Goal: Task Accomplishment & Management: Manage account settings

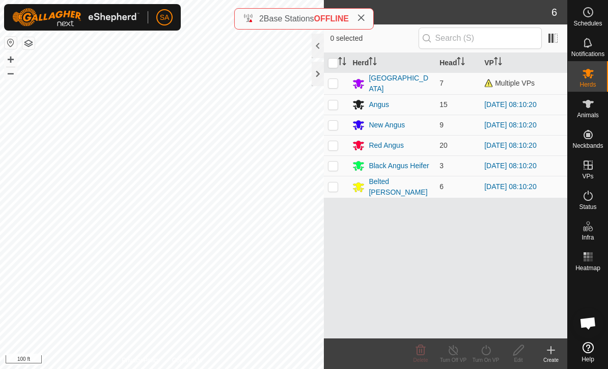
click at [335, 87] on p-checkbox at bounding box center [333, 83] width 10 height 8
checkbox input "true"
click at [580, 105] on es-animals-svg-icon at bounding box center [588, 104] width 18 height 16
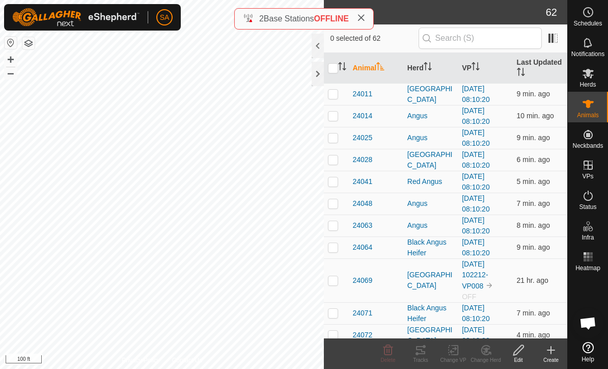
click at [587, 110] on es-animals-svg-icon at bounding box center [588, 104] width 18 height 16
click at [328, 276] on p-checkbox at bounding box center [333, 280] width 10 height 8
checkbox input "true"
click at [520, 350] on icon at bounding box center [518, 350] width 10 height 10
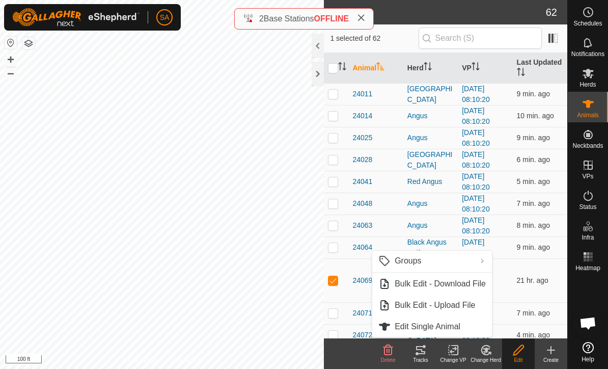
click at [511, 349] on edit-svg-icon at bounding box center [518, 350] width 33 height 12
click at [487, 348] on icon at bounding box center [486, 349] width 7 height 5
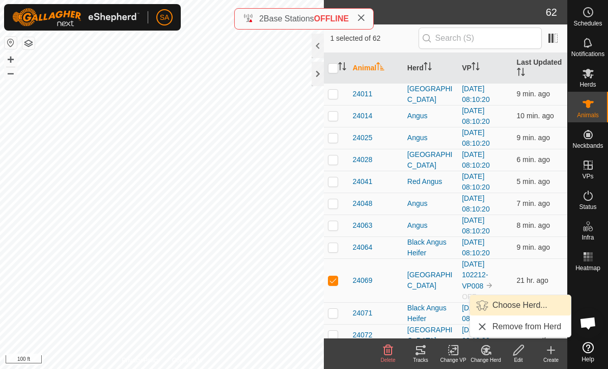
click at [501, 295] on link "Choose Herd..." at bounding box center [520, 305] width 101 height 20
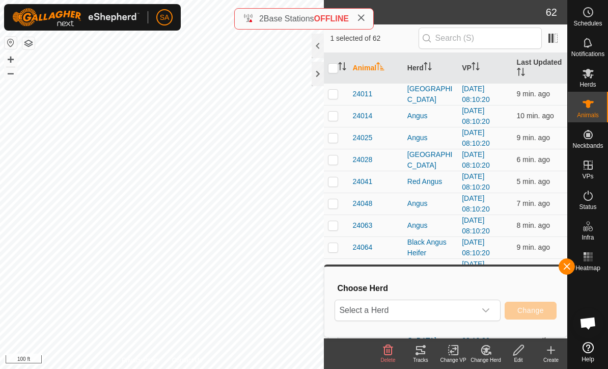
click at [485, 314] on icon "dropdown trigger" at bounding box center [486, 310] width 8 height 8
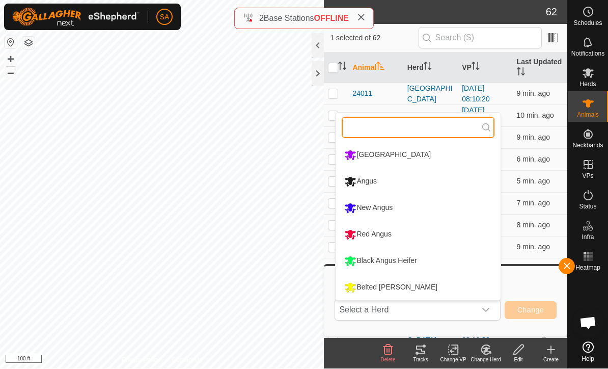
click at [363, 124] on input "text" at bounding box center [418, 127] width 153 height 21
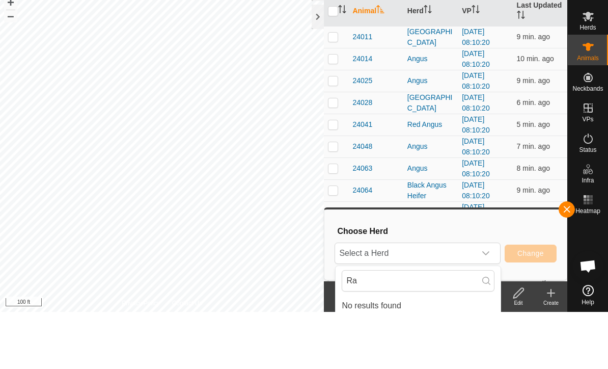
scroll to position [5, 0]
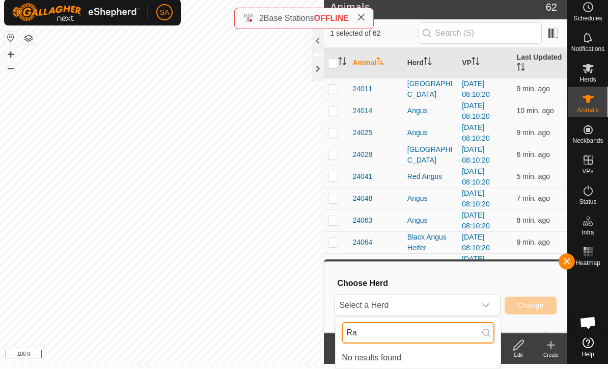
click at [371, 333] on input "Ra" at bounding box center [418, 332] width 153 height 21
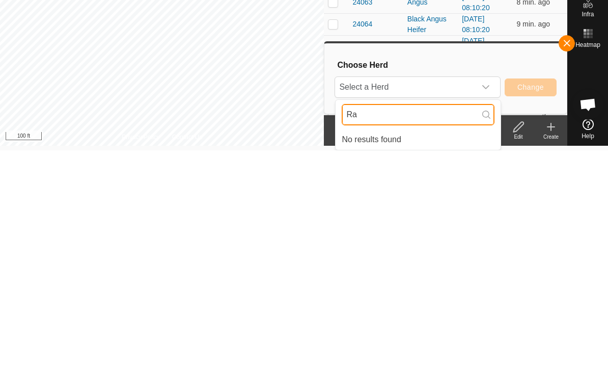
type input "R"
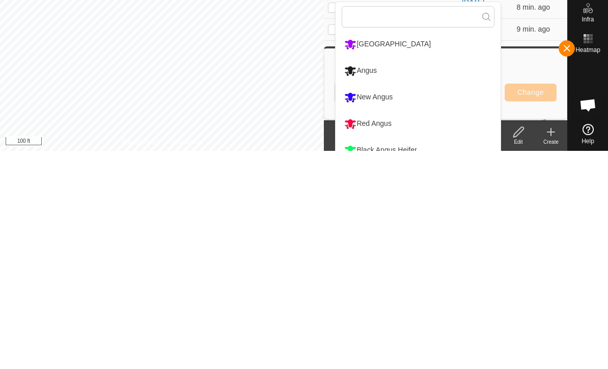
click at [567, 262] on span "button" at bounding box center [566, 266] width 8 height 8
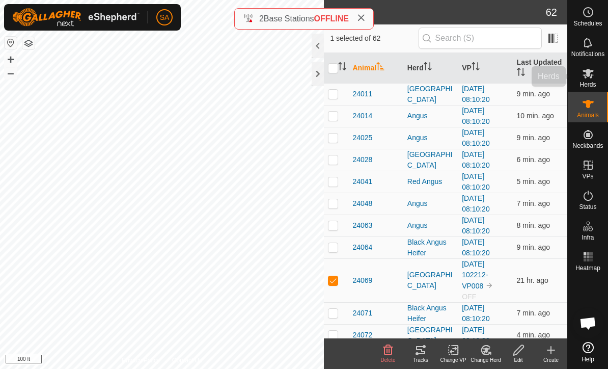
click at [582, 82] on span "Herds" at bounding box center [587, 84] width 16 height 6
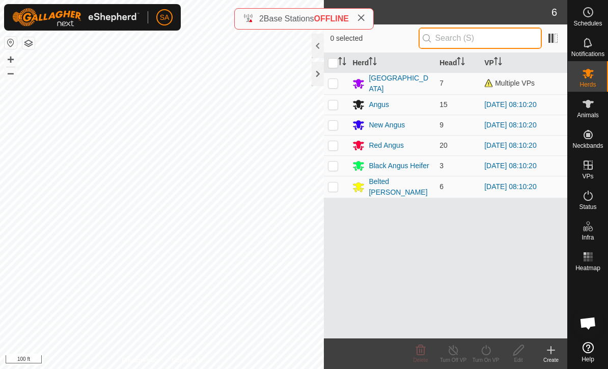
click at [475, 39] on input "text" at bounding box center [479, 37] width 123 height 21
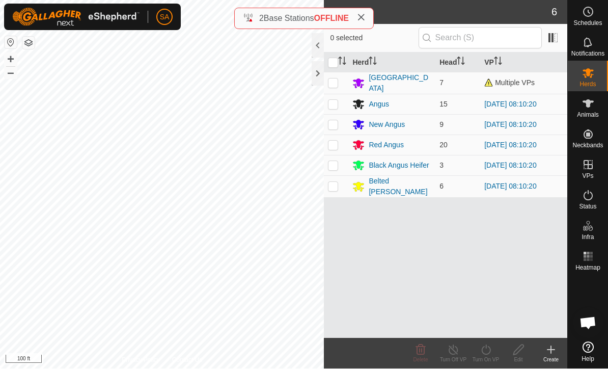
click at [556, 353] on icon at bounding box center [551, 350] width 12 height 12
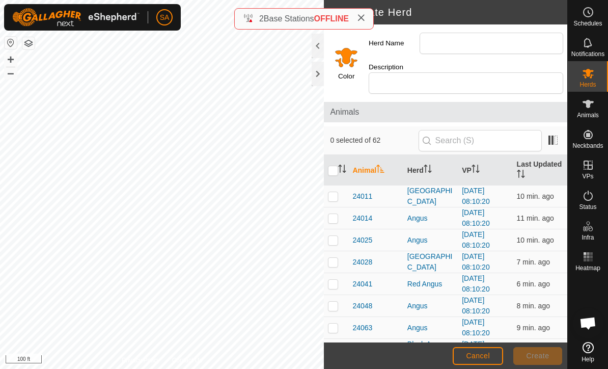
click at [346, 53] on input "Select a color" at bounding box center [346, 57] width 24 height 24
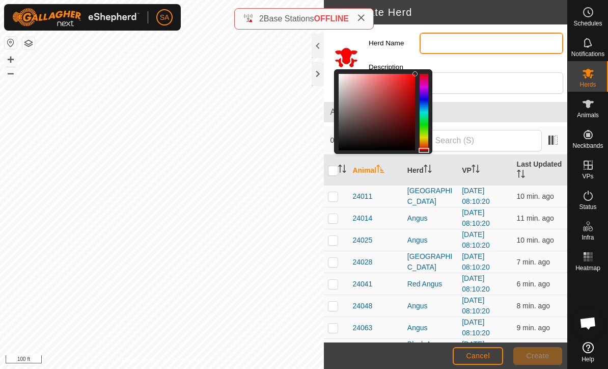
click at [444, 42] on input "Herd Name" at bounding box center [491, 43] width 144 height 21
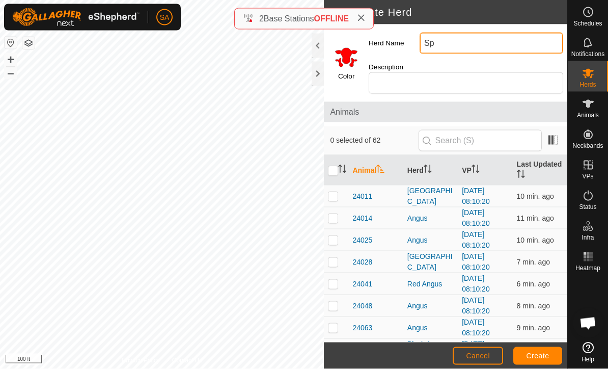
type input "S"
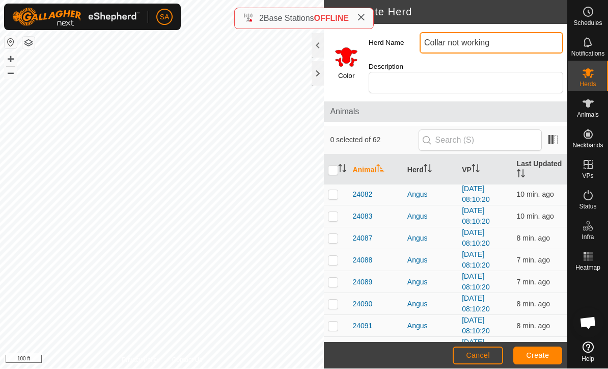
type input "Collar not working"
click at [548, 348] on button "Create" at bounding box center [537, 356] width 49 height 18
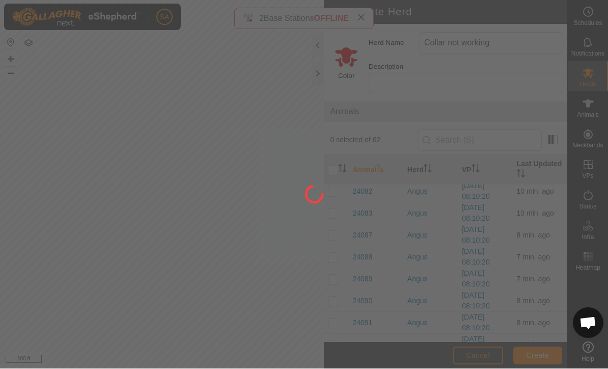
scroll to position [338, 0]
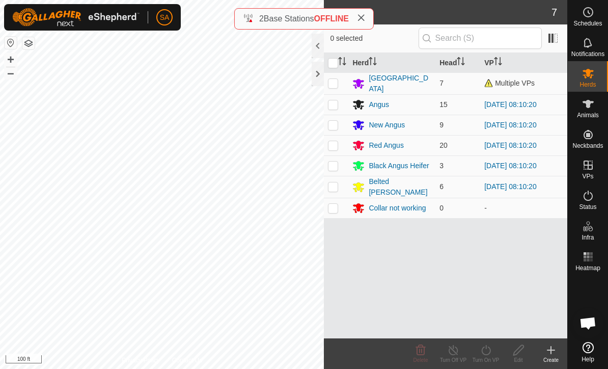
click at [385, 80] on div "[GEOGRAPHIC_DATA]" at bounding box center [400, 83] width 63 height 21
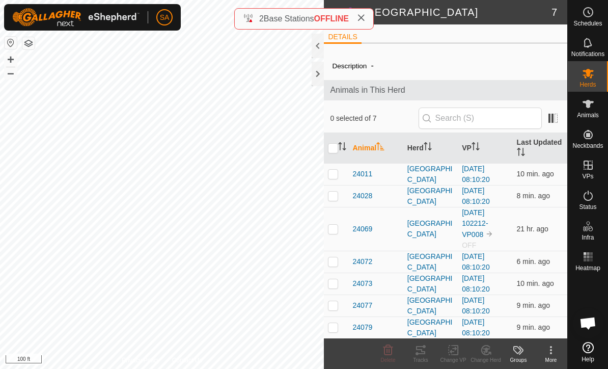
click at [334, 227] on p-checkbox at bounding box center [333, 228] width 10 height 8
click at [484, 350] on icon at bounding box center [485, 350] width 13 height 12
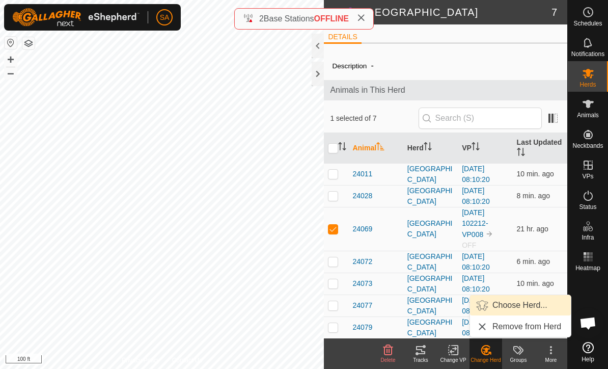
click at [539, 302] on span "Choose Herd..." at bounding box center [519, 305] width 55 height 12
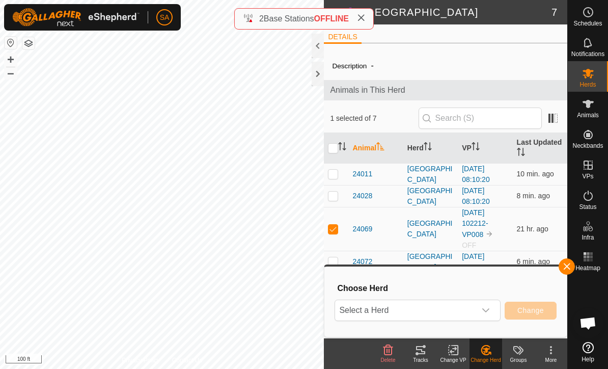
click at [488, 307] on icon "dropdown trigger" at bounding box center [486, 310] width 8 height 8
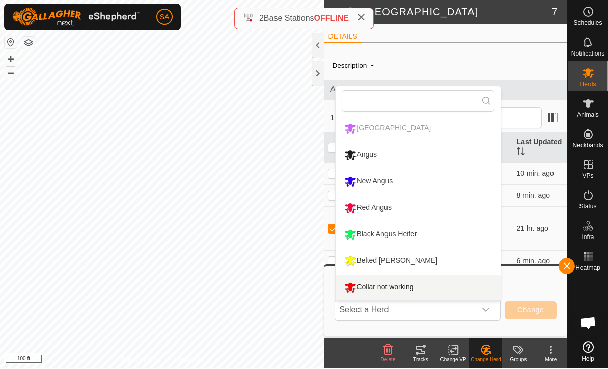
click at [353, 282] on icon "Collar not working" at bounding box center [350, 287] width 12 height 12
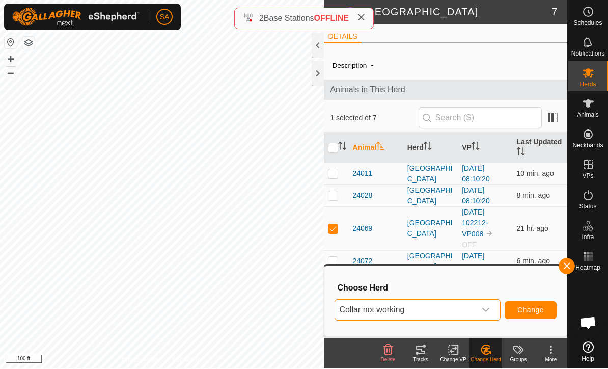
click at [535, 308] on span "Change" at bounding box center [530, 310] width 26 height 8
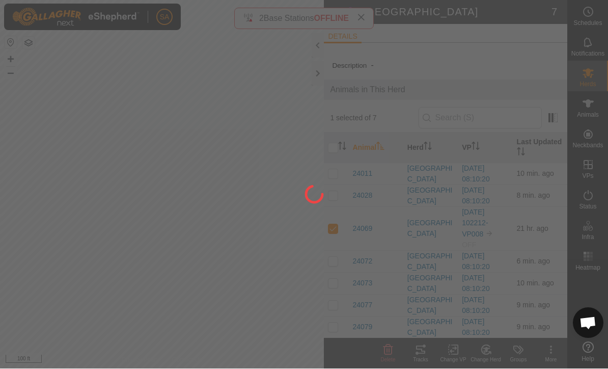
checkbox input "false"
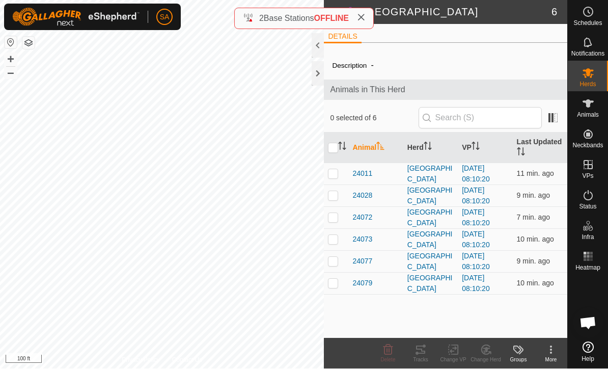
click at [317, 67] on div at bounding box center [318, 74] width 12 height 24
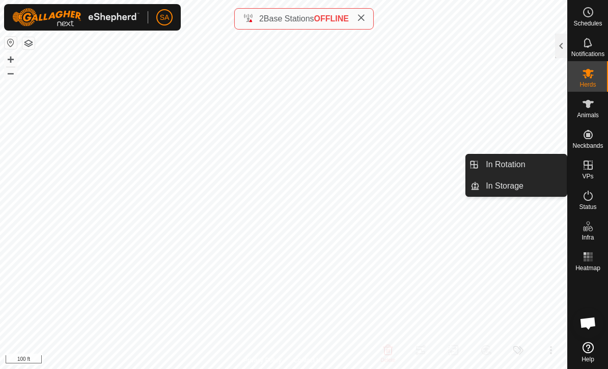
click at [525, 163] on link "In Rotation" at bounding box center [522, 164] width 87 height 20
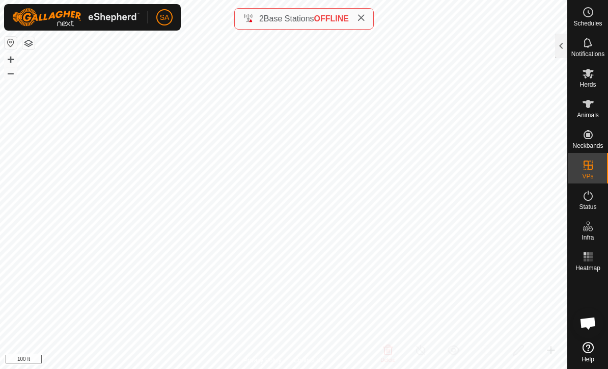
click at [559, 44] on div at bounding box center [561, 46] width 12 height 24
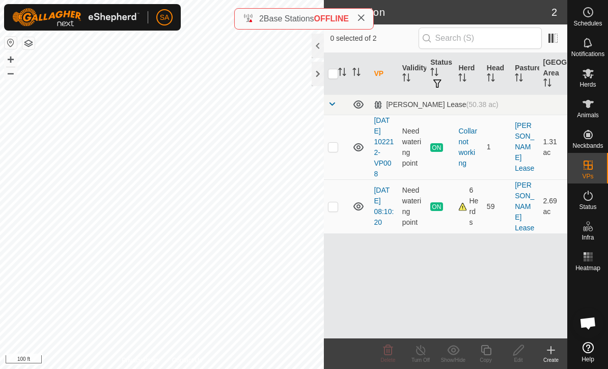
click at [466, 197] on div "6 Herds" at bounding box center [468, 206] width 20 height 43
click at [334, 141] on td at bounding box center [336, 147] width 24 height 65
click at [336, 146] on p-checkbox at bounding box center [333, 147] width 10 height 8
checkbox input "false"
click at [334, 202] on p-checkbox at bounding box center [333, 206] width 10 height 8
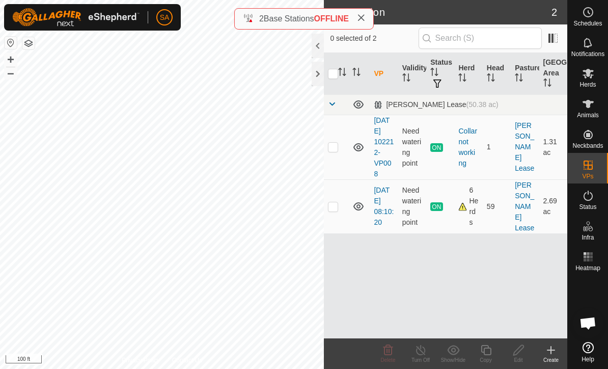
checkbox input "true"
click at [490, 348] on icon at bounding box center [486, 350] width 10 height 10
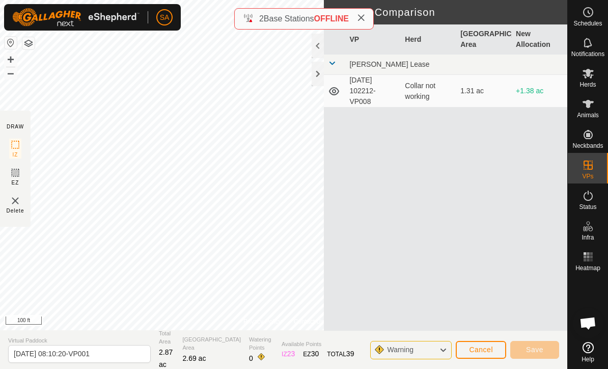
click at [318, 73] on div at bounding box center [318, 74] width 12 height 24
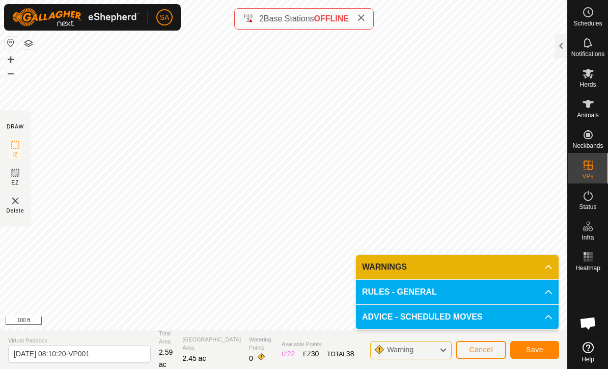
click at [537, 343] on button "Save" at bounding box center [534, 350] width 49 height 18
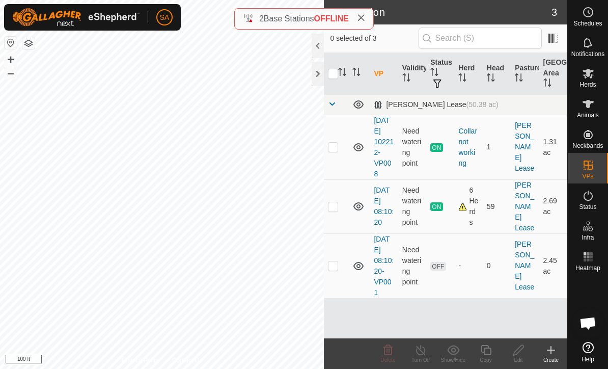
click at [320, 70] on div at bounding box center [318, 74] width 12 height 24
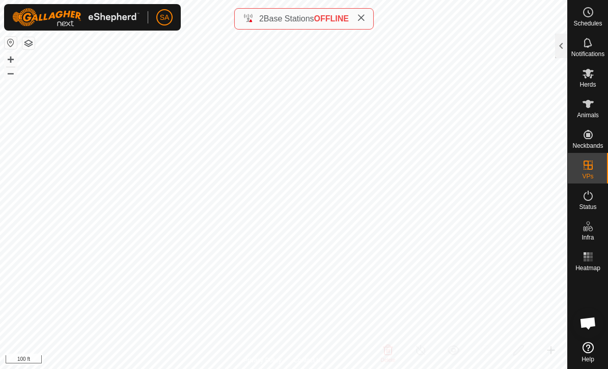
click at [566, 37] on div at bounding box center [561, 46] width 12 height 24
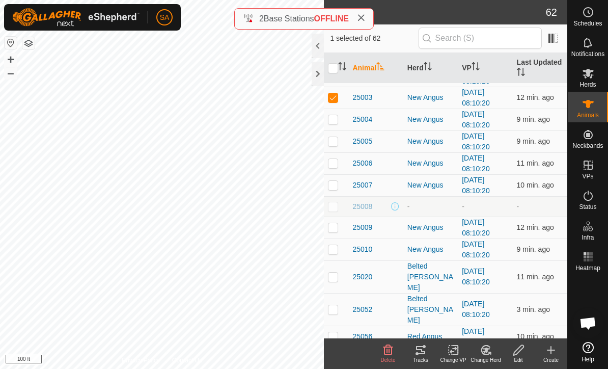
scroll to position [807, 0]
checkbox input "true"
checkbox input "false"
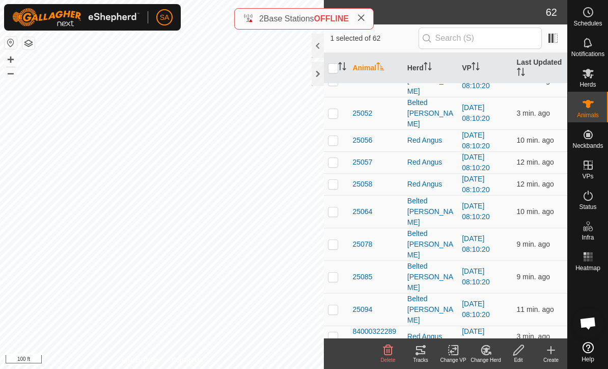
click at [319, 70] on div at bounding box center [318, 74] width 12 height 24
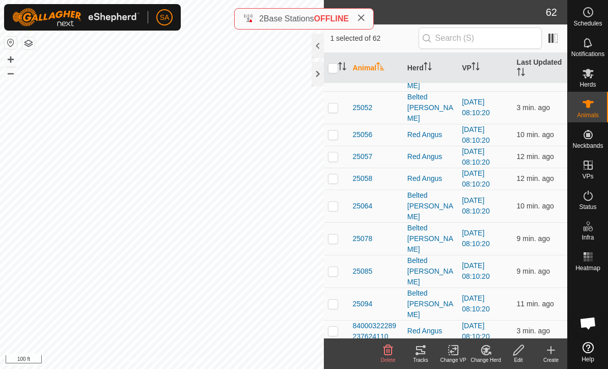
scroll to position [1010, 0]
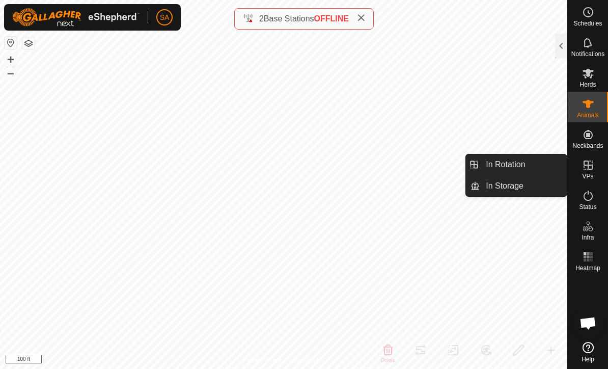
click at [514, 163] on span "In Rotation" at bounding box center [505, 164] width 39 height 12
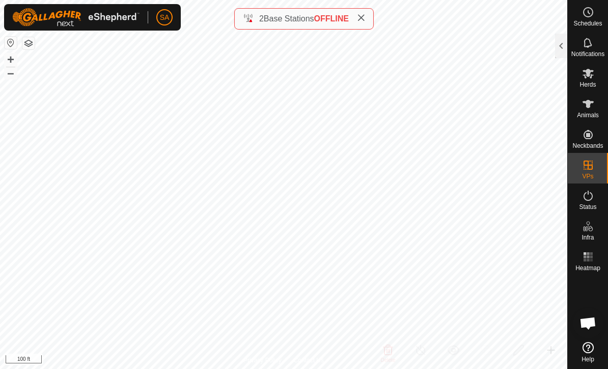
click at [557, 41] on div at bounding box center [561, 46] width 12 height 24
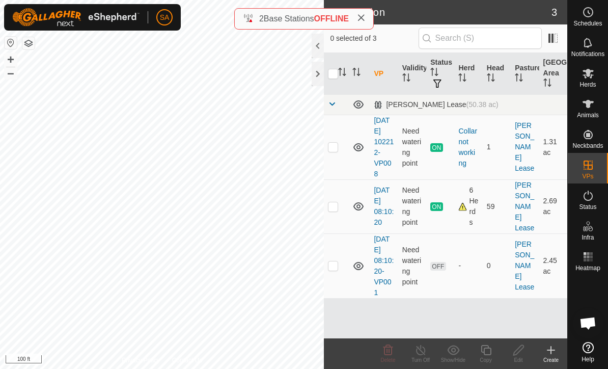
click at [336, 202] on p-checkbox at bounding box center [333, 206] width 10 height 8
checkbox input "true"
click at [492, 344] on icon at bounding box center [485, 350] width 13 height 12
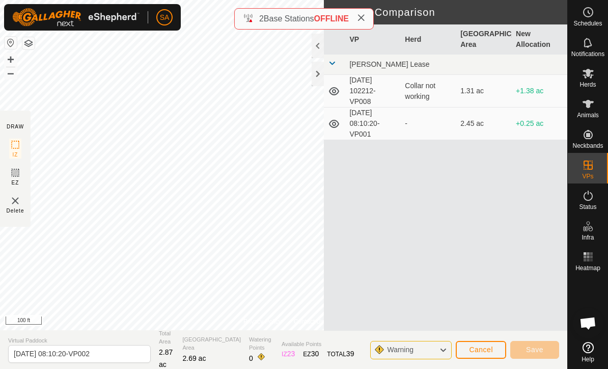
click at [319, 76] on div at bounding box center [318, 74] width 12 height 24
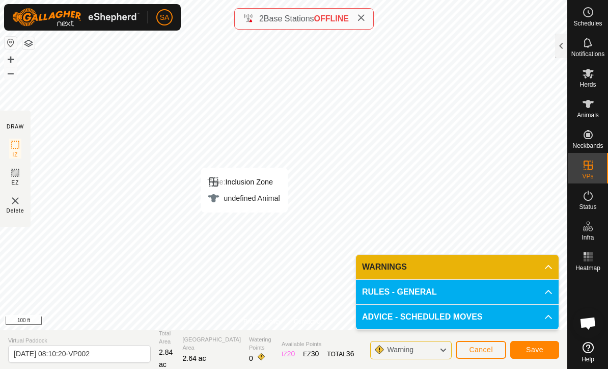
click at [538, 350] on span "Save" at bounding box center [534, 349] width 17 height 8
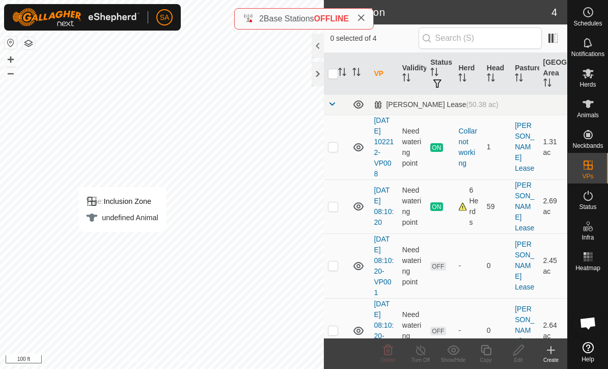
click at [333, 261] on p-checkbox at bounding box center [333, 265] width 10 height 8
checkbox input "true"
click at [392, 348] on icon at bounding box center [388, 349] width 10 height 10
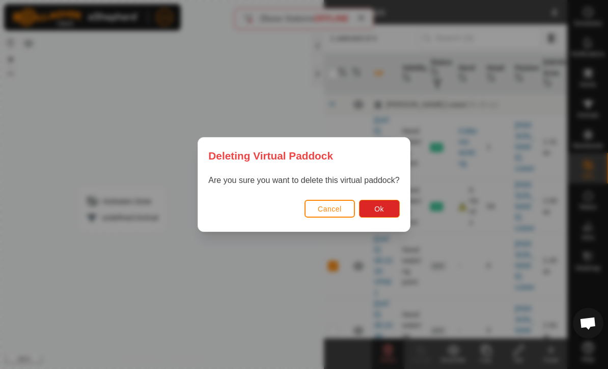
click at [388, 204] on button "Ok" at bounding box center [379, 209] width 41 height 18
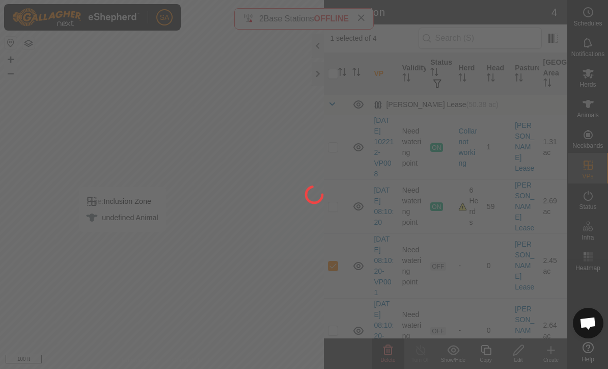
checkbox input "false"
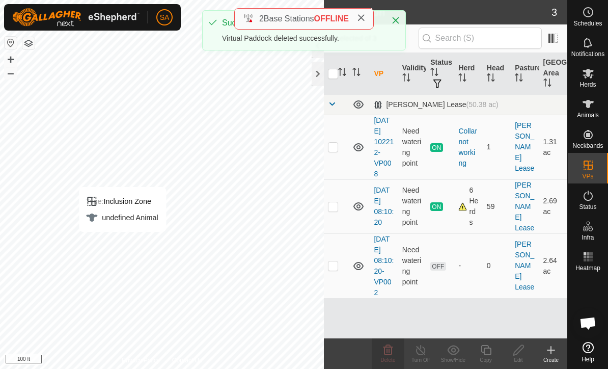
click at [341, 250] on td at bounding box center [336, 265] width 24 height 65
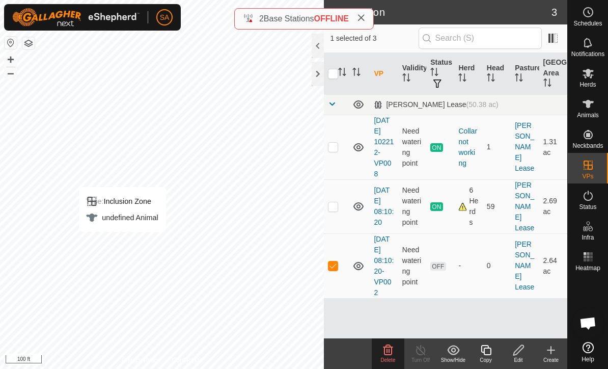
click at [333, 261] on p-checkbox at bounding box center [333, 265] width 10 height 8
checkbox input "false"
click at [584, 78] on icon at bounding box center [588, 73] width 12 height 12
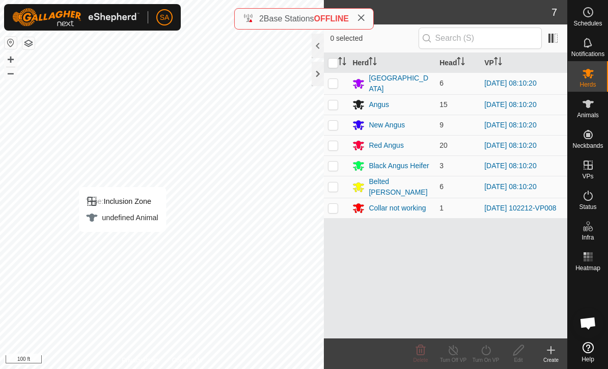
click at [330, 66] on input "checkbox" at bounding box center [333, 63] width 10 height 10
checkbox input "true"
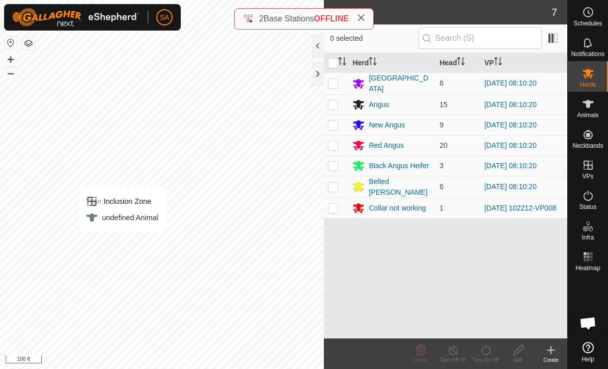
checkbox input "true"
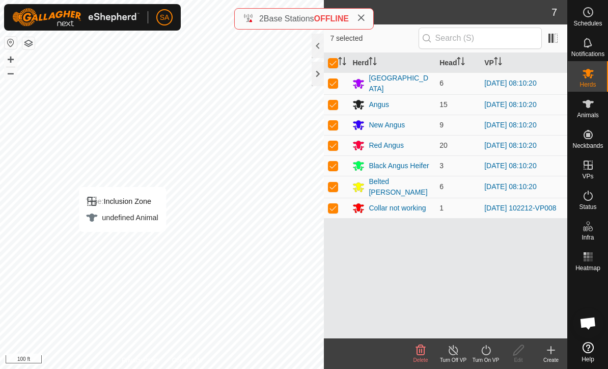
click at [338, 205] on td at bounding box center [336, 207] width 24 height 20
checkbox input "false"
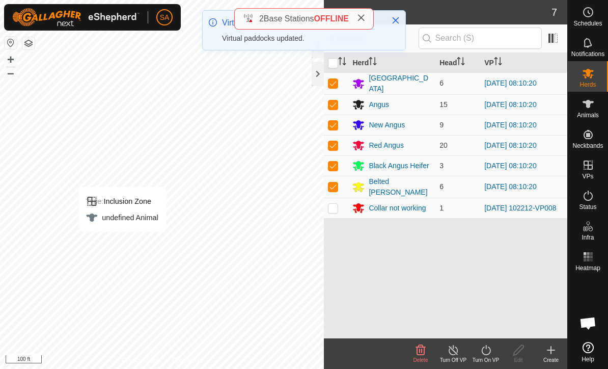
click at [455, 350] on icon at bounding box center [453, 350] width 13 height 12
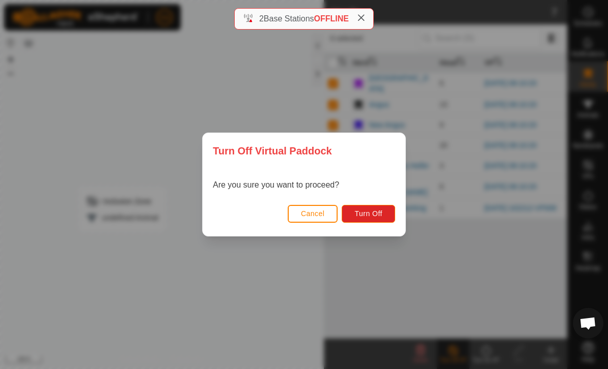
click at [306, 209] on span "Cancel" at bounding box center [313, 213] width 24 height 8
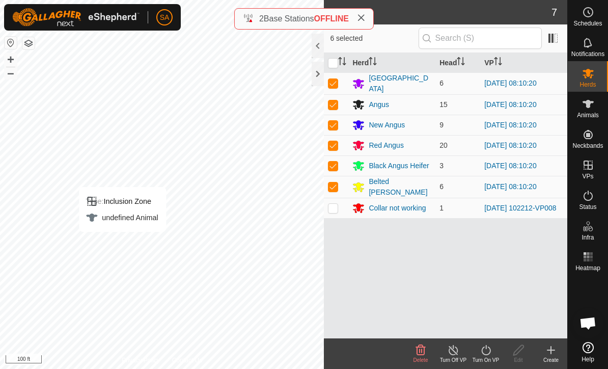
click at [488, 348] on icon at bounding box center [485, 350] width 13 height 12
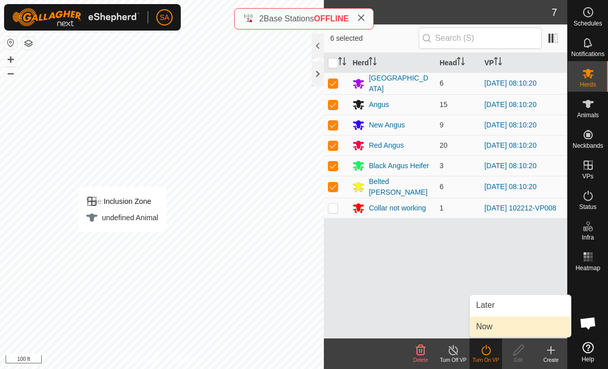
click at [499, 323] on link "Now" at bounding box center [520, 326] width 101 height 20
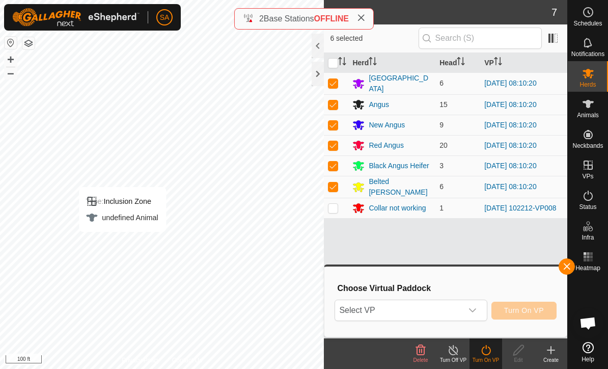
click at [475, 306] on icon "dropdown trigger" at bounding box center [472, 310] width 8 height 8
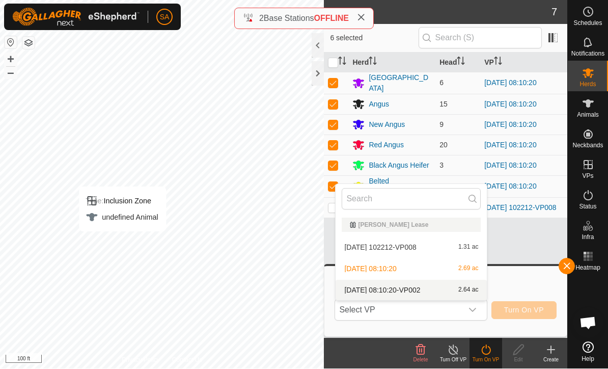
click at [435, 289] on div "[DATE] 08:10:20-VP002 2.64 ac" at bounding box center [411, 290] width 139 height 12
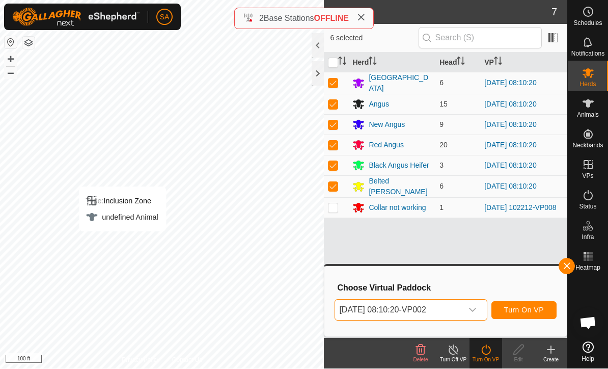
click at [529, 311] on span "Turn On VP" at bounding box center [524, 310] width 40 height 8
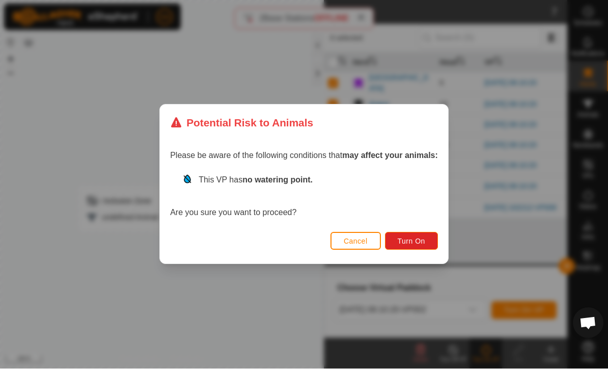
click at [417, 237] on span "Turn On" at bounding box center [411, 241] width 27 height 8
